Goal: Task Accomplishment & Management: Complete application form

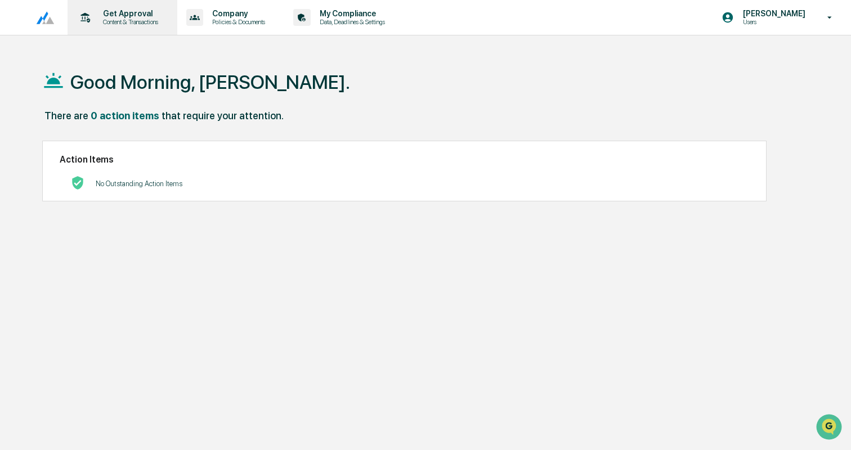
click at [115, 9] on p "Get Approval" at bounding box center [129, 13] width 70 height 9
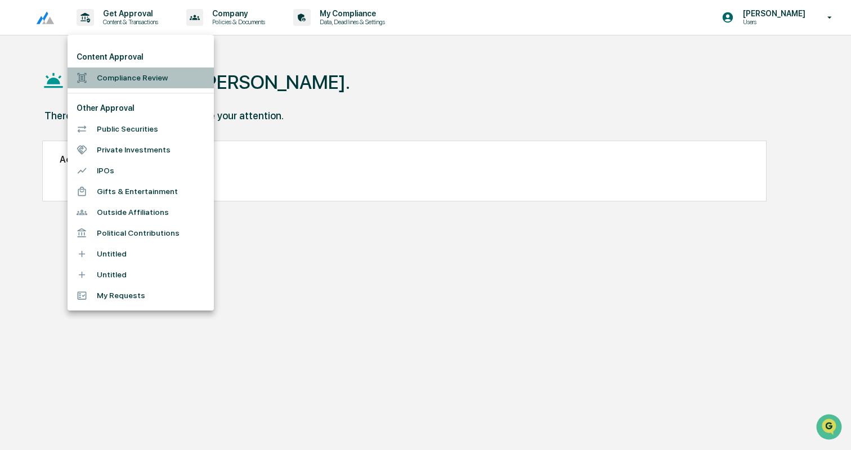
click at [133, 70] on li "Compliance Review" at bounding box center [141, 78] width 146 height 21
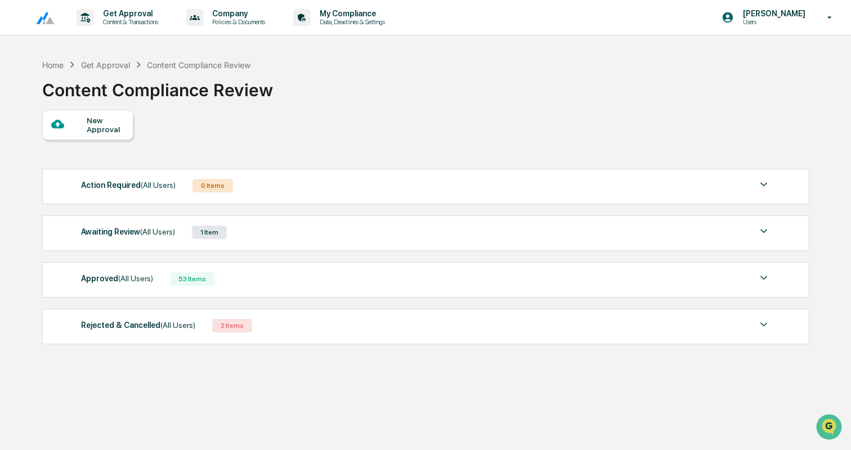
click at [265, 231] on div "Awaiting Review (All Users) 1 Item" at bounding box center [425, 233] width 689 height 16
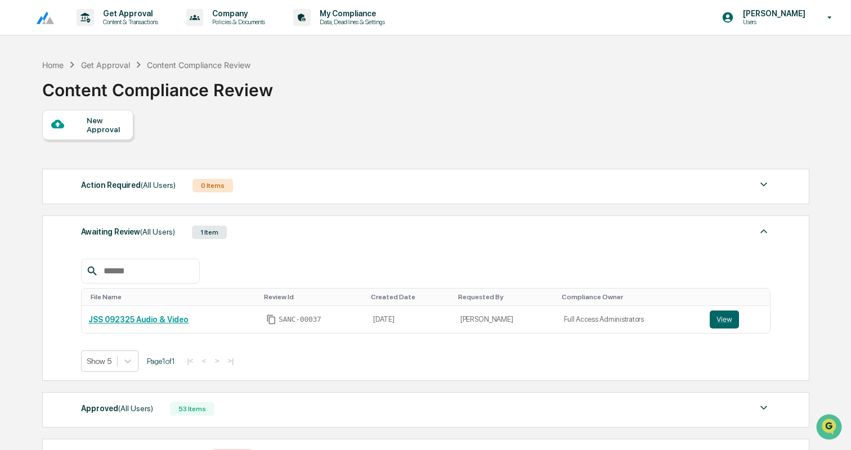
click at [92, 118] on div "New Approval" at bounding box center [106, 125] width 38 height 18
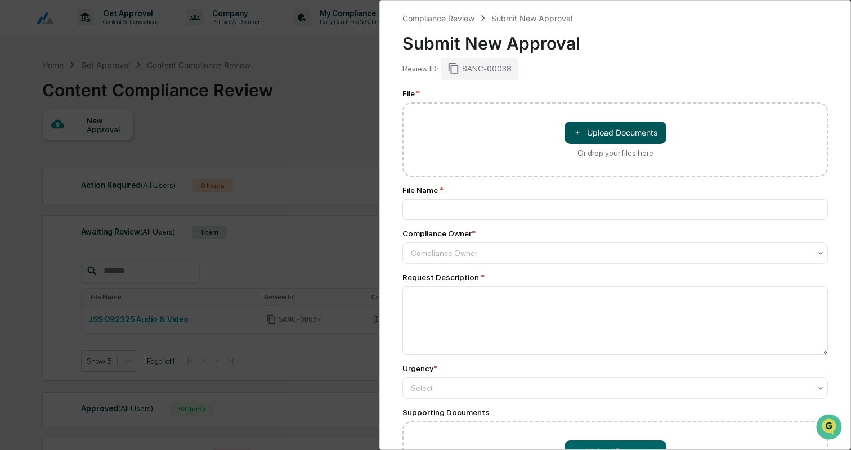
click at [598, 130] on button "＋ Upload Documents" at bounding box center [616, 133] width 102 height 23
type input "**********"
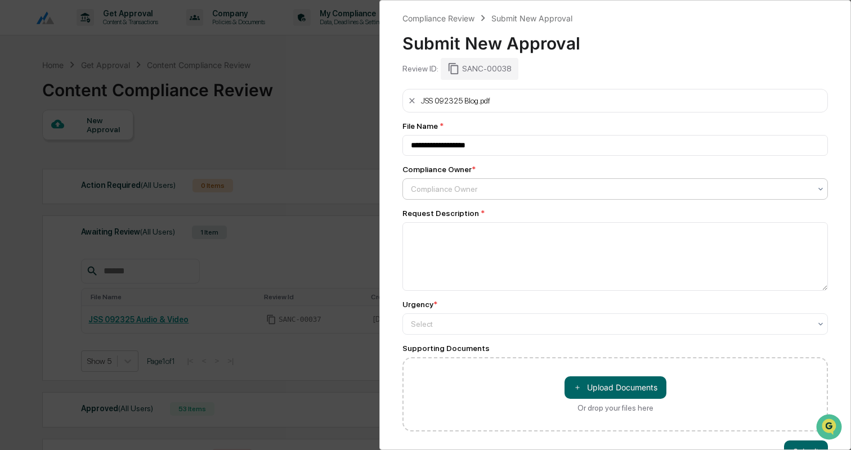
click at [469, 190] on div at bounding box center [611, 188] width 400 height 11
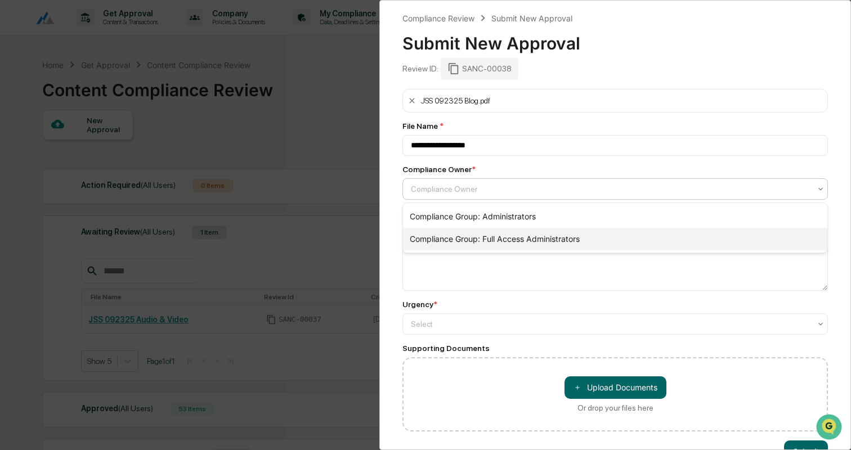
click at [473, 238] on div "Compliance Group: Full Access Administrators" at bounding box center [615, 239] width 424 height 23
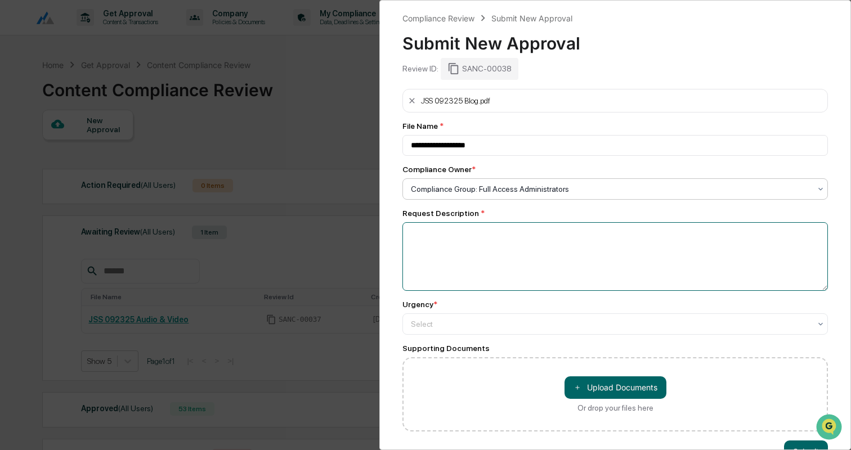
click at [470, 243] on textarea at bounding box center [615, 256] width 426 height 69
type textarea "**********"
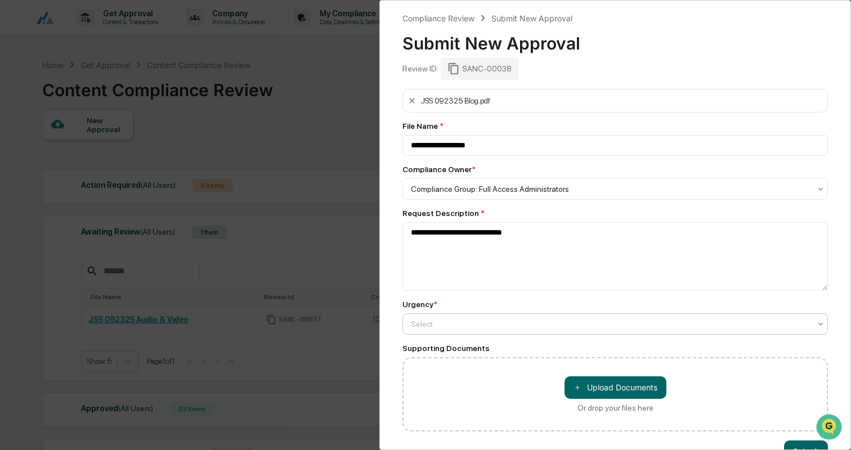
click at [460, 323] on div at bounding box center [611, 324] width 400 height 11
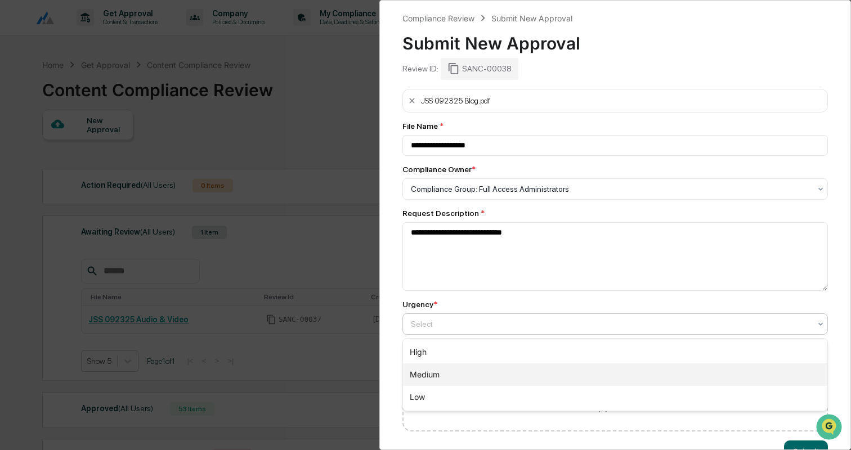
click at [448, 370] on div "Medium" at bounding box center [615, 375] width 424 height 23
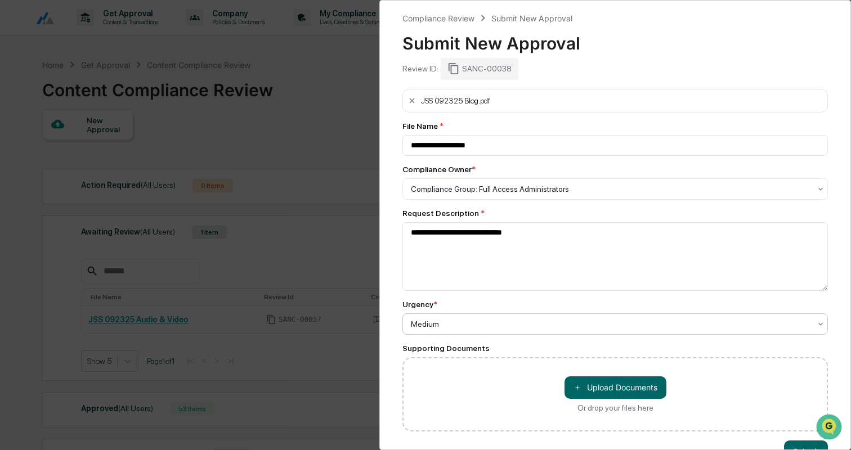
scroll to position [32, 0]
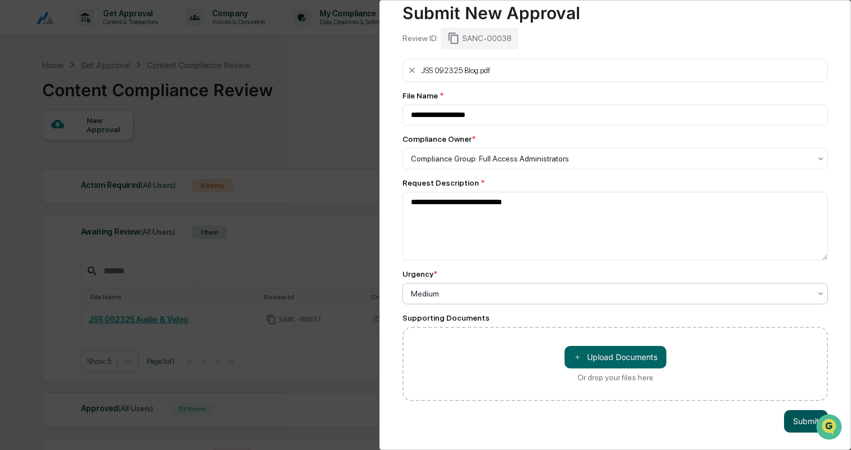
click at [806, 415] on button "Submit" at bounding box center [806, 421] width 44 height 23
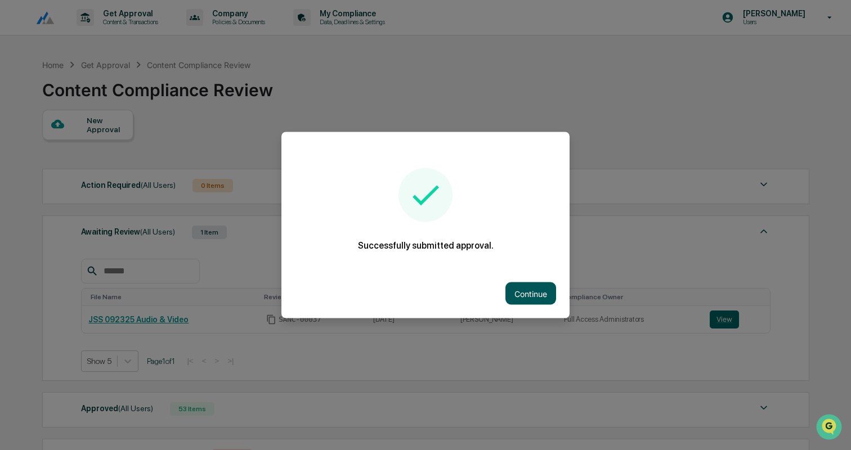
click at [533, 292] on button "Continue" at bounding box center [530, 294] width 51 height 23
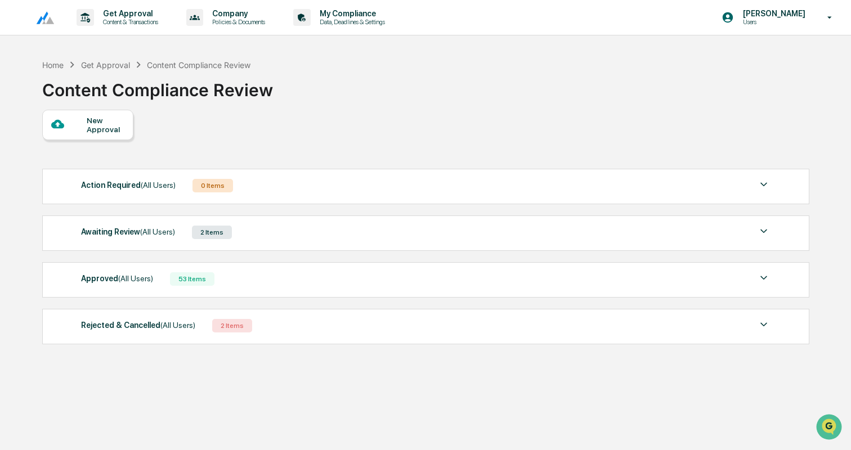
click at [320, 232] on div "Awaiting Review (All Users) 2 Items" at bounding box center [425, 233] width 689 height 16
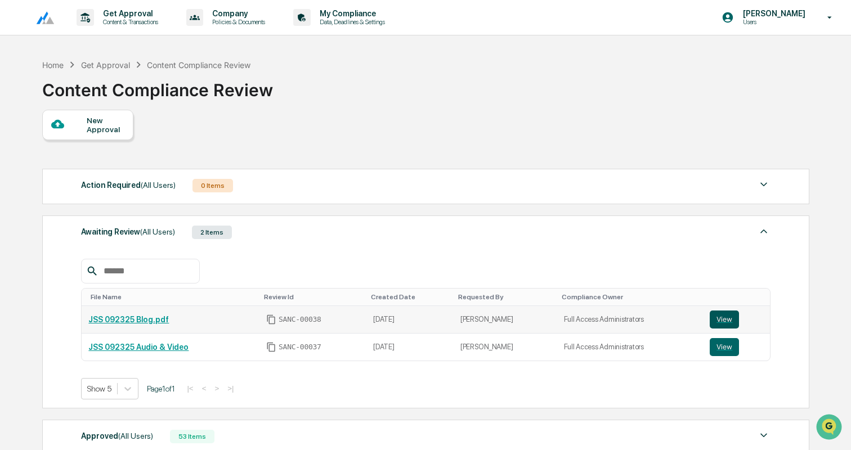
click at [725, 322] on button "View" at bounding box center [724, 320] width 29 height 18
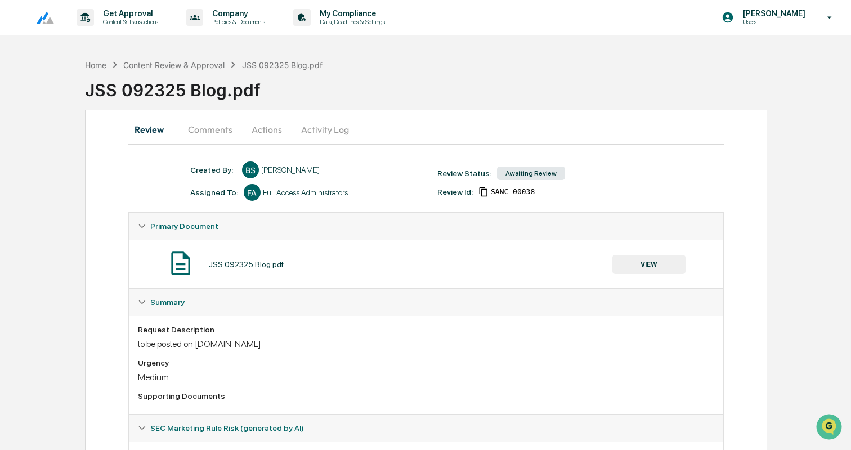
click at [207, 63] on div "Content Review & Approval" at bounding box center [173, 65] width 101 height 10
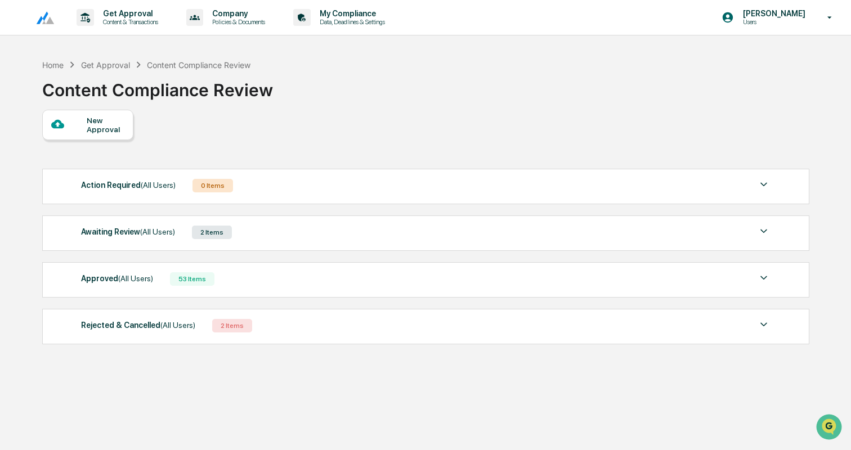
click at [98, 126] on div "New Approval" at bounding box center [106, 125] width 38 height 18
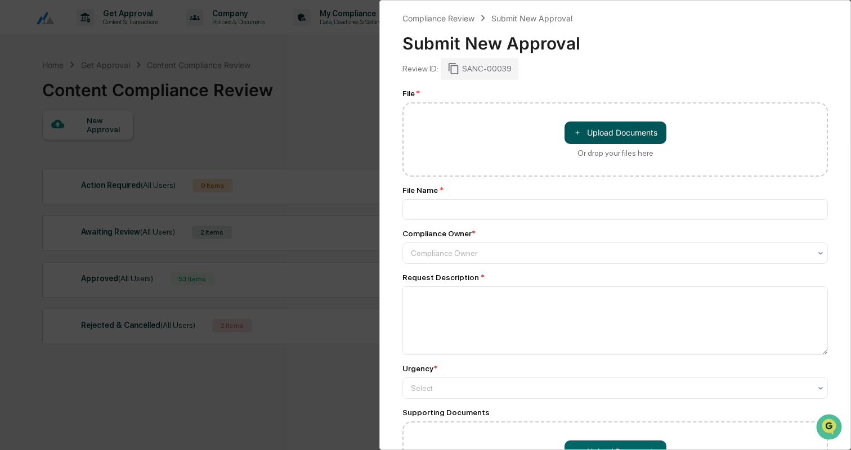
click at [620, 137] on button "＋ Upload Documents" at bounding box center [616, 133] width 102 height 23
type input "**********"
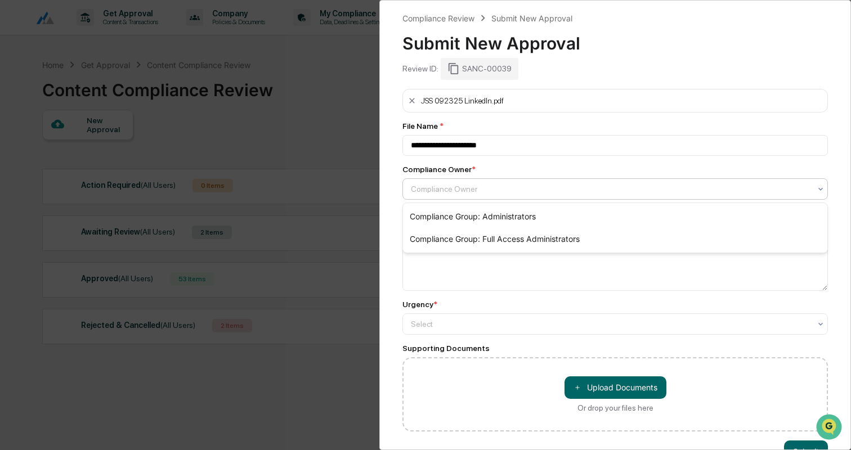
click at [462, 192] on div at bounding box center [611, 188] width 400 height 11
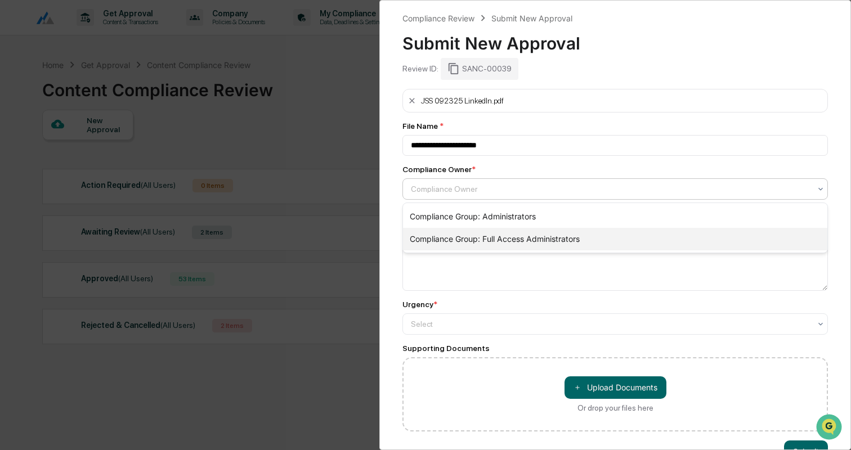
click at [468, 237] on div "Compliance Group: Full Access Administrators" at bounding box center [615, 239] width 424 height 23
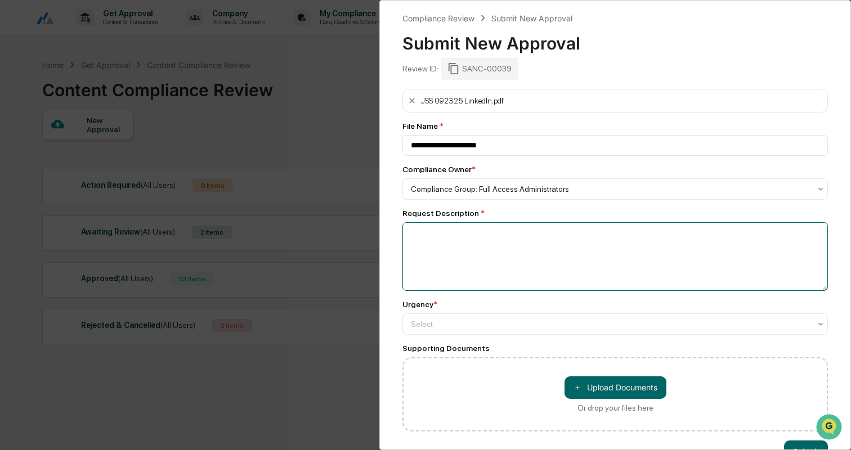
click at [468, 237] on textarea at bounding box center [615, 256] width 426 height 69
type textarea "**********"
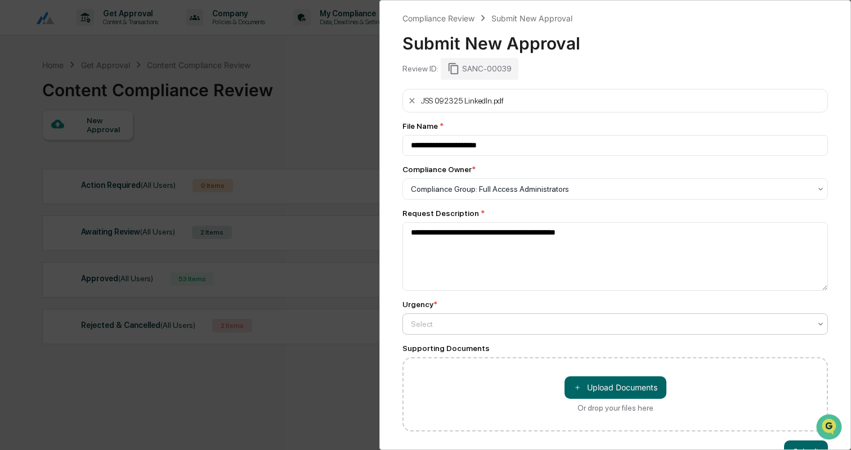
click at [482, 329] on div at bounding box center [611, 324] width 400 height 11
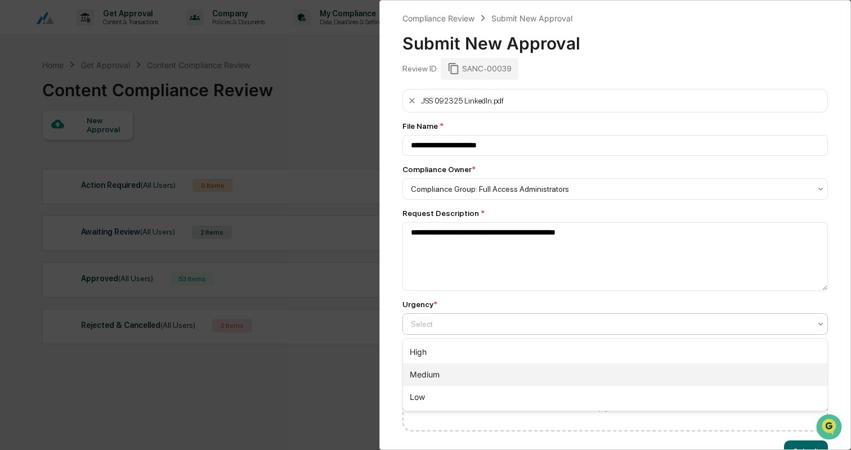
click at [467, 371] on div "Medium" at bounding box center [615, 375] width 424 height 23
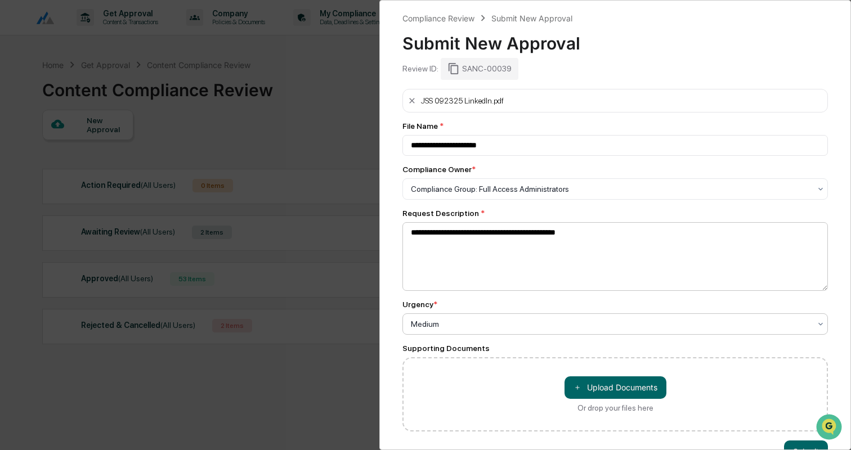
scroll to position [32, 0]
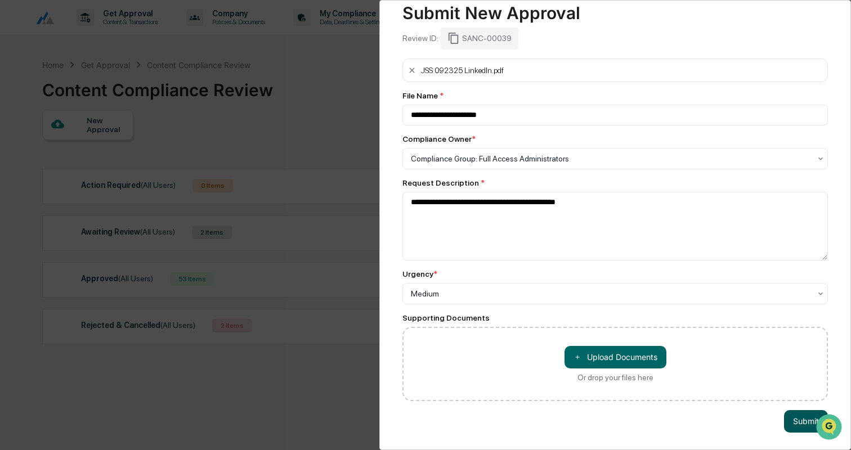
click at [800, 419] on button "Submit" at bounding box center [806, 421] width 44 height 23
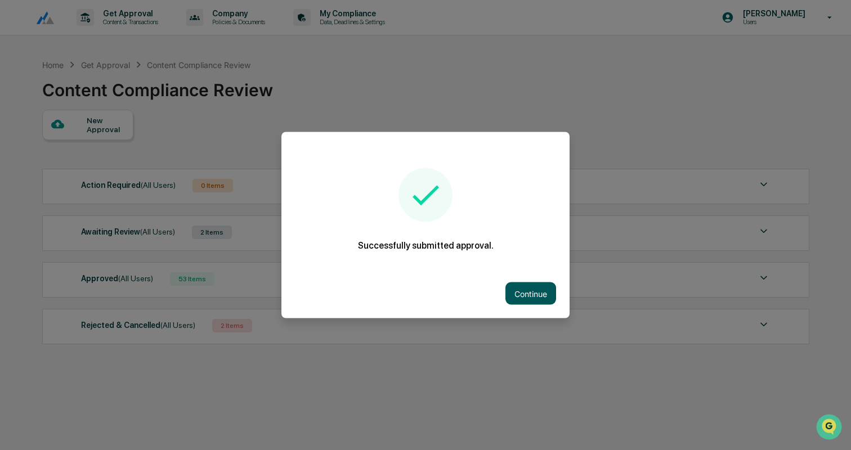
click at [535, 298] on button "Continue" at bounding box center [530, 294] width 51 height 23
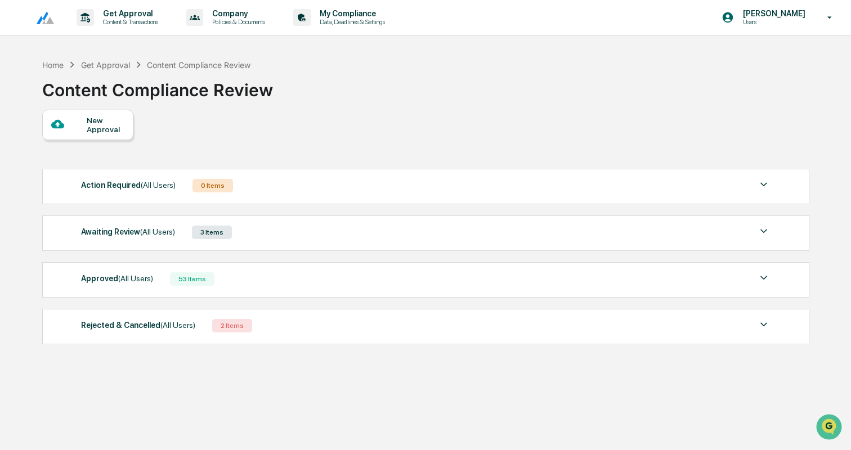
click at [286, 233] on div "Awaiting Review (All Users) 3 Items" at bounding box center [425, 233] width 689 height 16
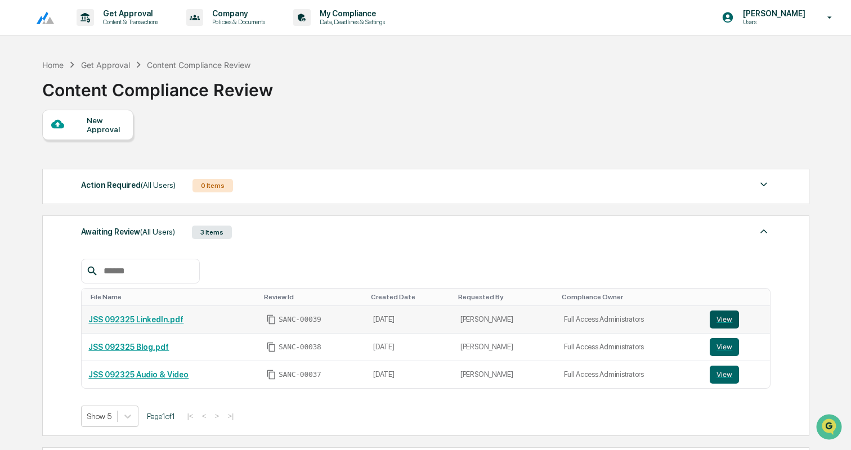
click at [726, 316] on button "View" at bounding box center [724, 320] width 29 height 18
